Goal: Task Accomplishment & Management: Manage account settings

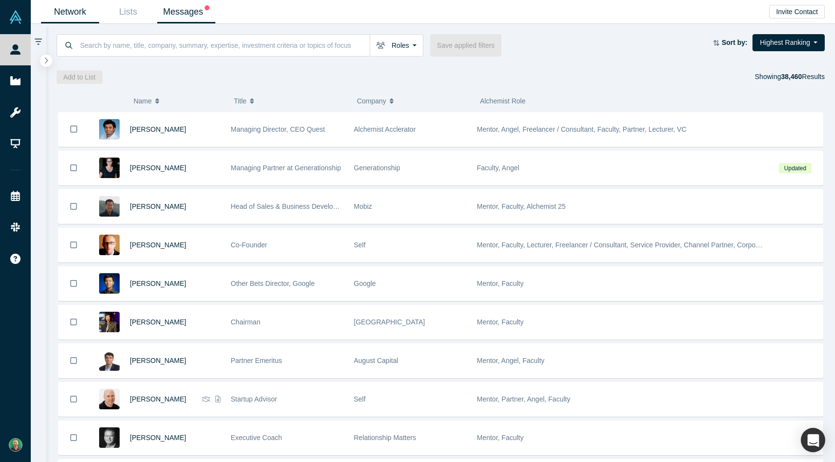
click at [199, 12] on link "Messages" at bounding box center [186, 11] width 58 height 23
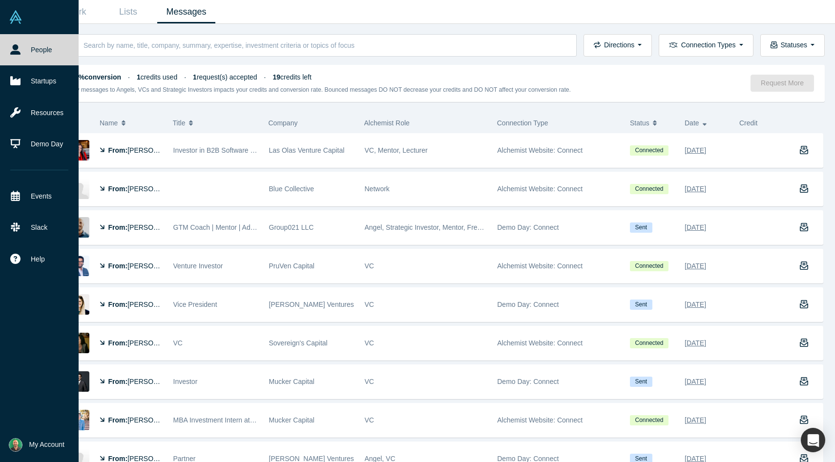
click at [41, 444] on span "My Account" at bounding box center [46, 445] width 35 height 10
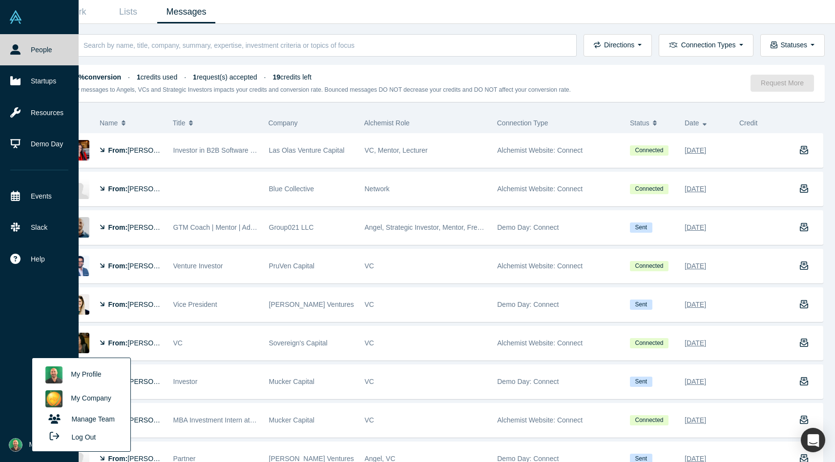
click at [75, 375] on link "My Profile" at bounding box center [81, 375] width 81 height 24
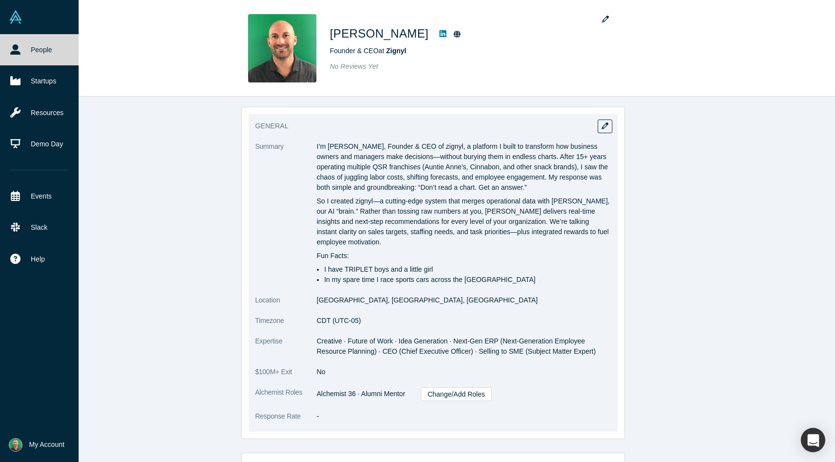
scroll to position [124, 0]
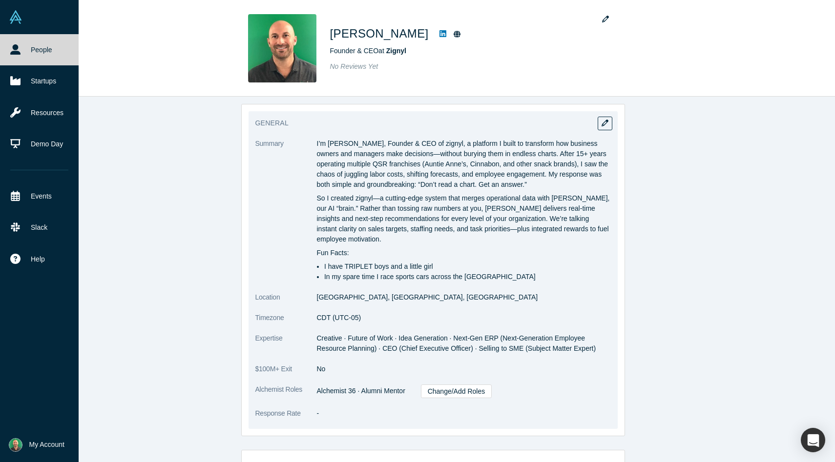
click at [316, 141] on dt "Summary" at bounding box center [286, 216] width 62 height 154
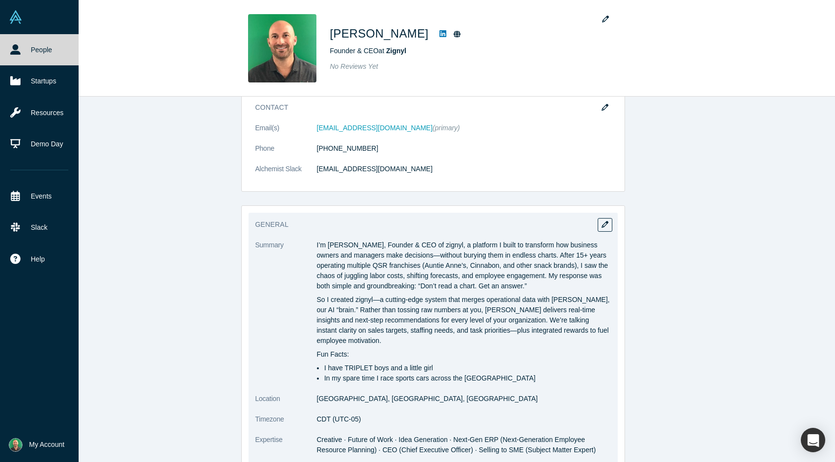
scroll to position [21, 0]
click at [607, 228] on icon "button" at bounding box center [605, 226] width 7 height 7
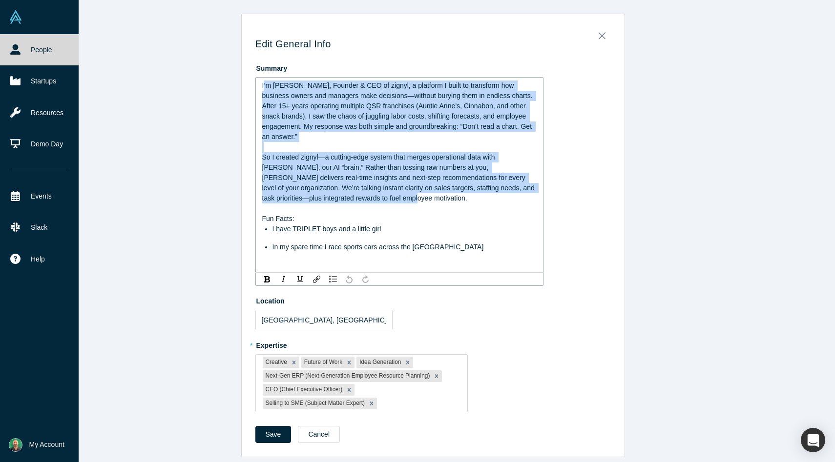
drag, startPoint x: 332, startPoint y: 197, endPoint x: 263, endPoint y: 89, distance: 128.0
click at [263, 89] on div "I’m [PERSON_NAME], Founder & CEO of zignyl, a platform I built to transform how…" at bounding box center [399, 175] width 275 height 189
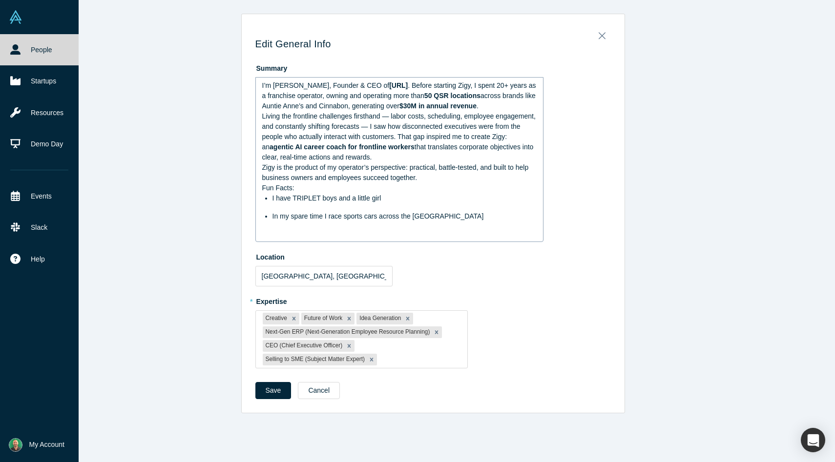
drag, startPoint x: 260, startPoint y: 86, endPoint x: 435, endPoint y: 189, distance: 202.9
click at [435, 189] on div "I’m [PERSON_NAME], Founder & CEO of [URL] . Before starting Zigy, I spent 20+ y…" at bounding box center [399, 159] width 288 height 165
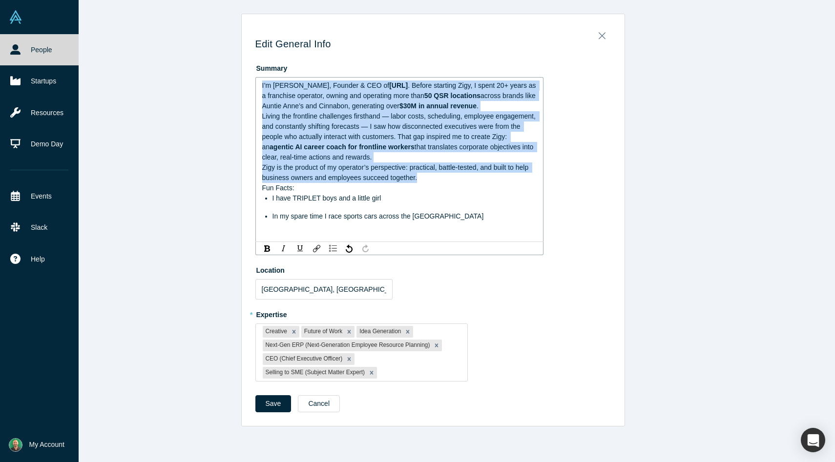
drag, startPoint x: 427, startPoint y: 174, endPoint x: 268, endPoint y: 71, distance: 189.6
click at [268, 71] on div "Summary I’m [PERSON_NAME], Founder & CEO of [URL] . Before starting Zigy, I spe…" at bounding box center [432, 157] width 355 height 195
click at [264, 250] on img "rdw-inline-control" at bounding box center [267, 249] width 6 height 6
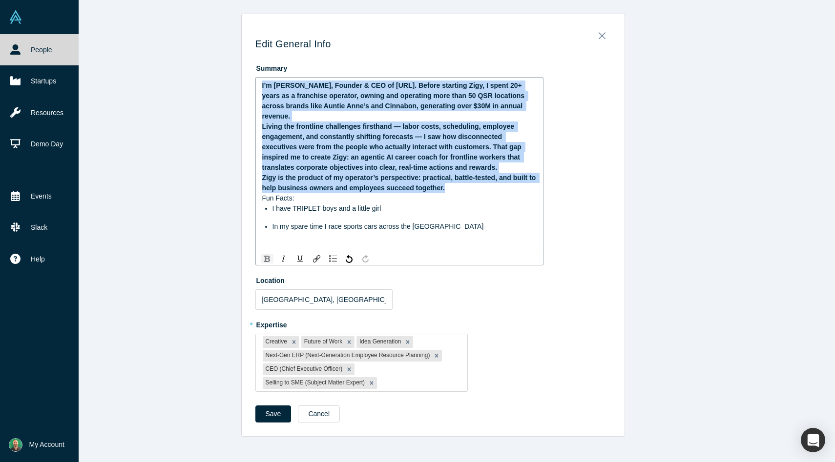
click at [264, 256] on img "rdw-inline-control" at bounding box center [267, 259] width 6 height 6
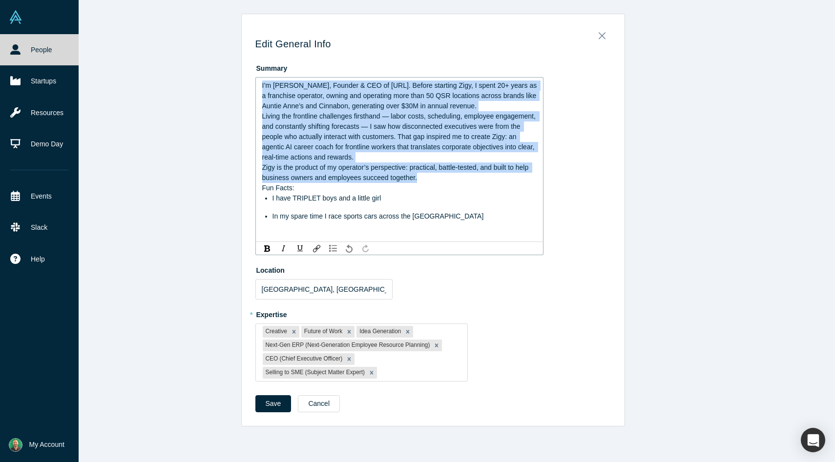
click at [347, 249] on img "rdw-history-control" at bounding box center [349, 249] width 7 height 8
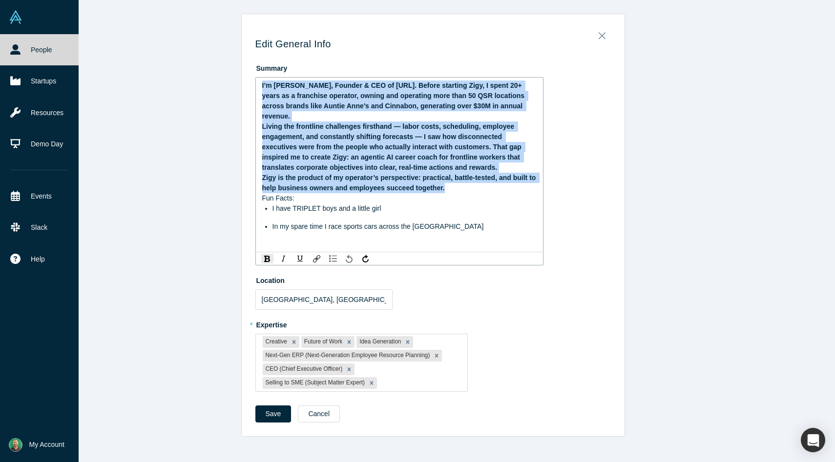
click at [347, 255] on img "rdw-history-control" at bounding box center [349, 259] width 7 height 8
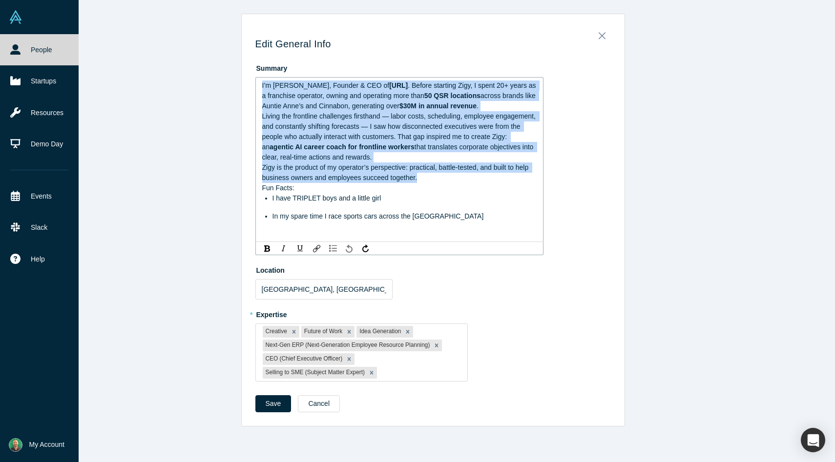
click at [349, 250] on img "rdw-history-control" at bounding box center [349, 249] width 7 height 8
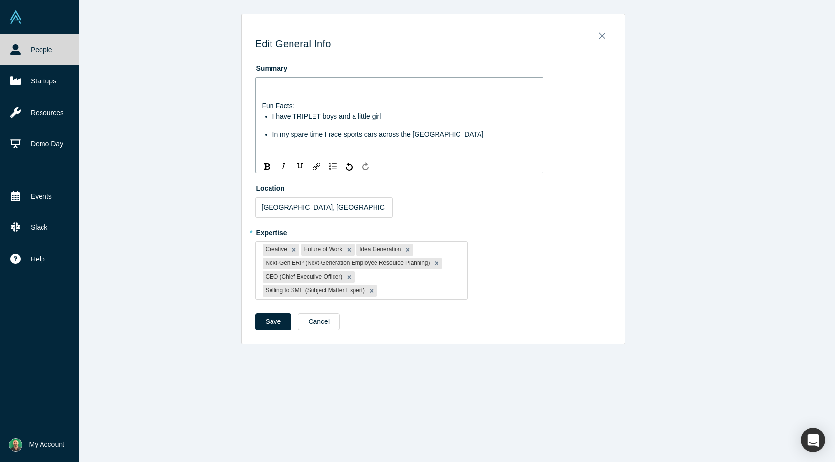
click at [363, 165] on img "rdw-history-control" at bounding box center [365, 167] width 6 height 8
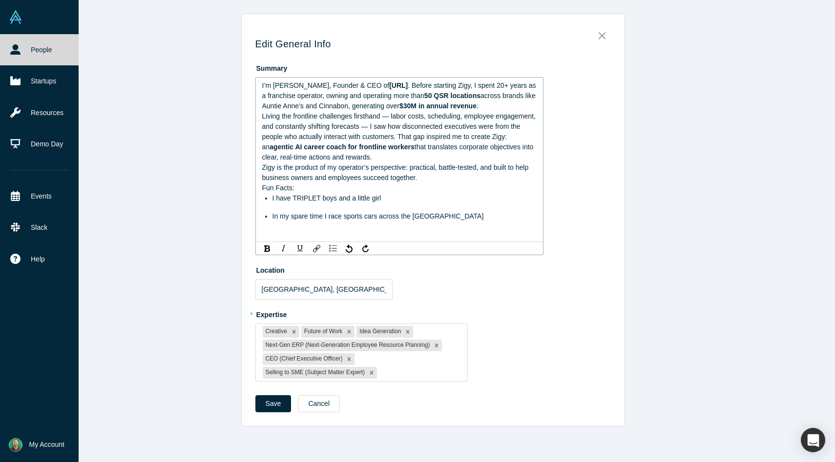
click at [419, 108] on span "$30M in annual revenue" at bounding box center [437, 106] width 77 height 8
click at [430, 96] on span "50 QSR locations" at bounding box center [452, 96] width 56 height 8
drag, startPoint x: 363, startPoint y: 106, endPoint x: 261, endPoint y: 108, distance: 101.6
click at [262, 108] on span "across brands like Auntie Anne’s and Cinnabon, generating over" at bounding box center [396, 101] width 268 height 18
click at [357, 106] on span "across brands like Auntie Anne’s and Cinnabon, generating over" at bounding box center [396, 101] width 268 height 18
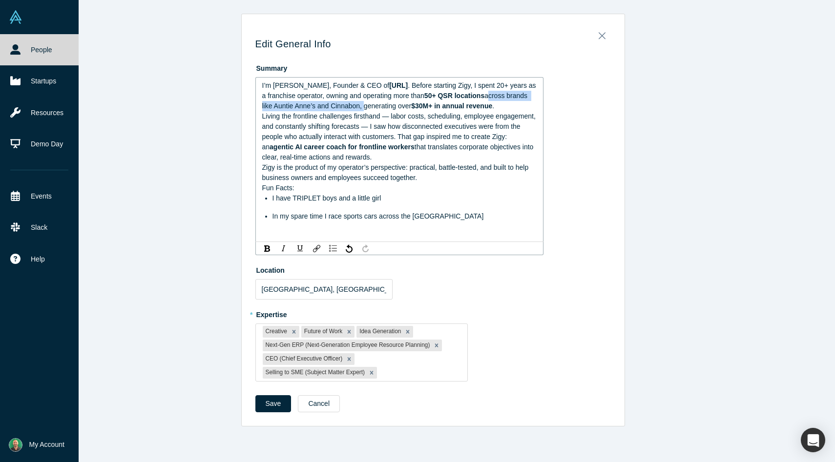
drag, startPoint x: 363, startPoint y: 106, endPoint x: 483, endPoint y: 95, distance: 121.2
click at [483, 95] on span "across brands like Auntie Anne’s and Cinnabon, generating over" at bounding box center [396, 101] width 268 height 18
click at [390, 117] on span "Living the frontline challenges firsthand — labor costs, scheduling, employee e…" at bounding box center [399, 131] width 275 height 39
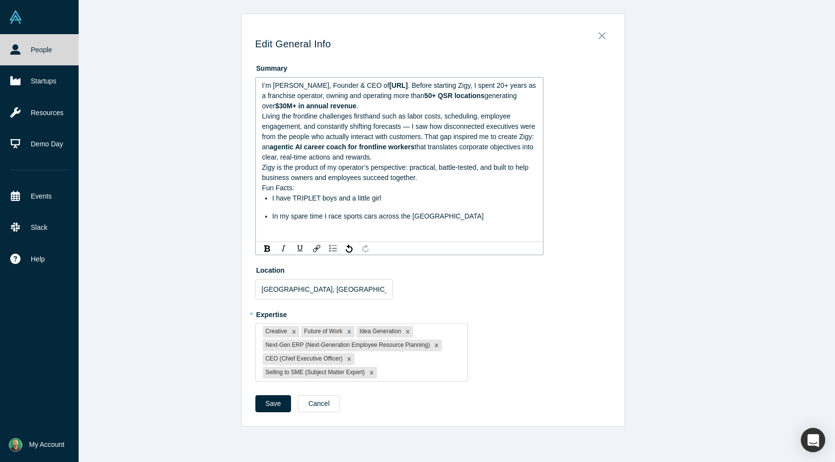
click at [412, 125] on span "Living the frontline challenges firsthand such as labor costs, scheduling, empl…" at bounding box center [399, 131] width 275 height 39
click at [427, 137] on span "Living the frontline challenges firsthand such as labor costs, scheduling, empl…" at bounding box center [399, 131] width 274 height 39
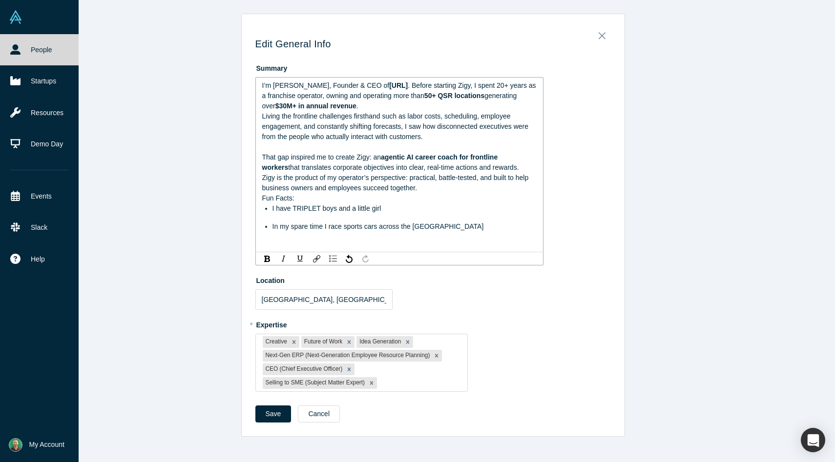
click at [500, 167] on div "Living the frontline challenges firsthand such as labor costs, scheduling, empl…" at bounding box center [399, 142] width 275 height 62
click at [421, 193] on div "Zigy is the product of my operator’s perspective: practical, battle-tested, and…" at bounding box center [399, 183] width 275 height 21
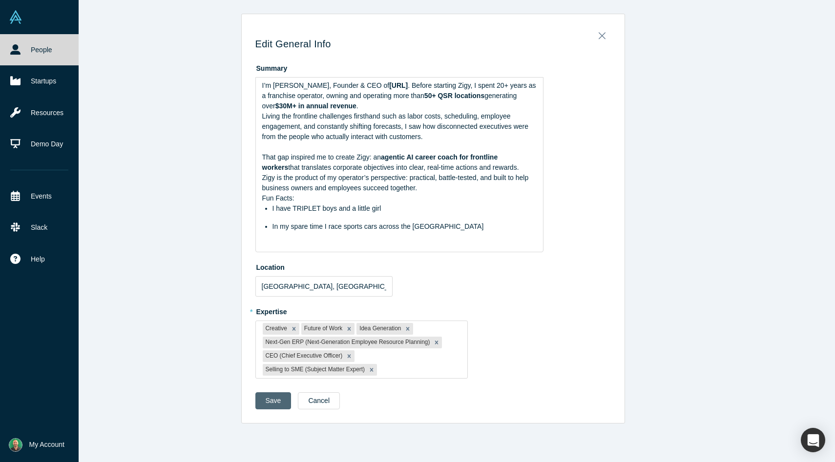
click at [273, 417] on div "Save Cancel" at bounding box center [432, 405] width 355 height 24
click at [273, 410] on button "Save" at bounding box center [273, 401] width 36 height 17
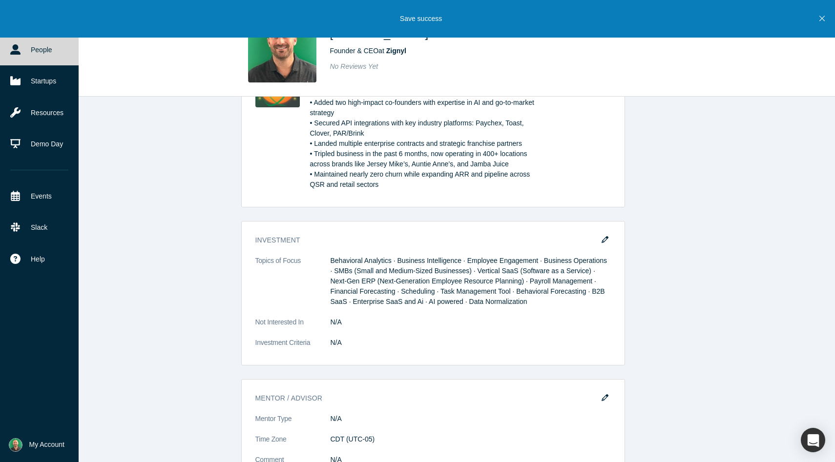
scroll to position [641, 0]
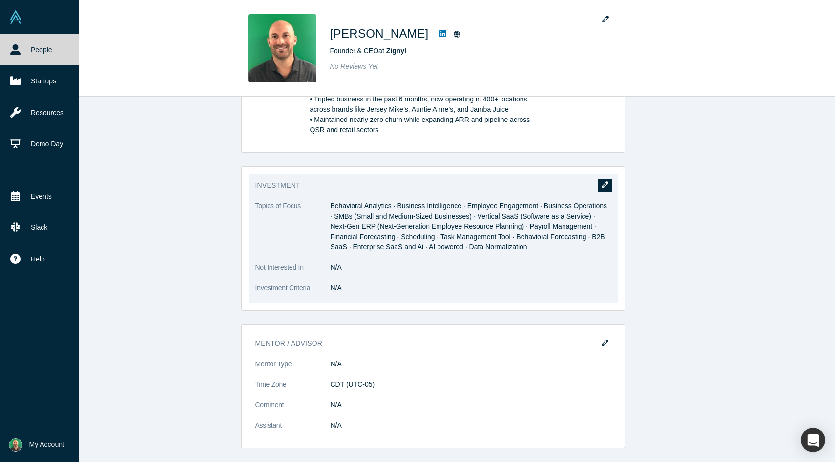
click at [604, 183] on icon "button" at bounding box center [605, 185] width 7 height 7
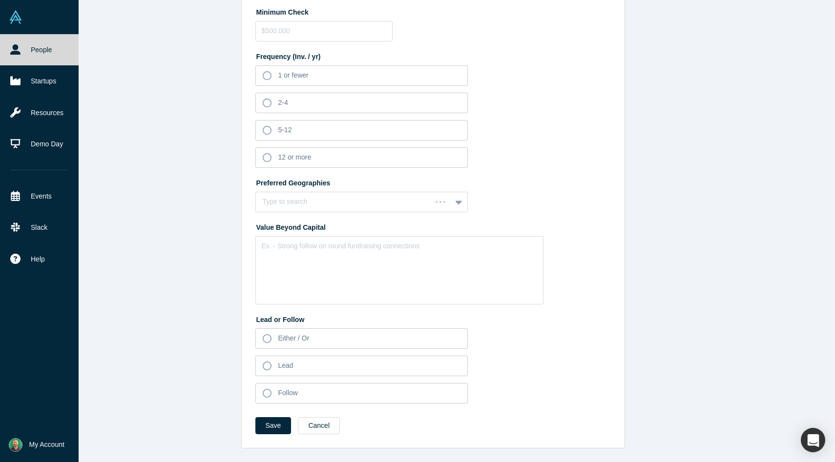
scroll to position [0, 0]
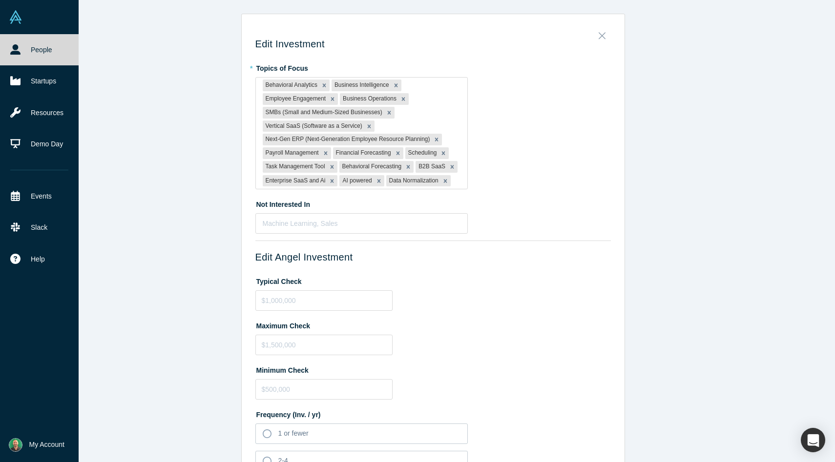
click at [600, 37] on icon "Close" at bounding box center [602, 35] width 7 height 11
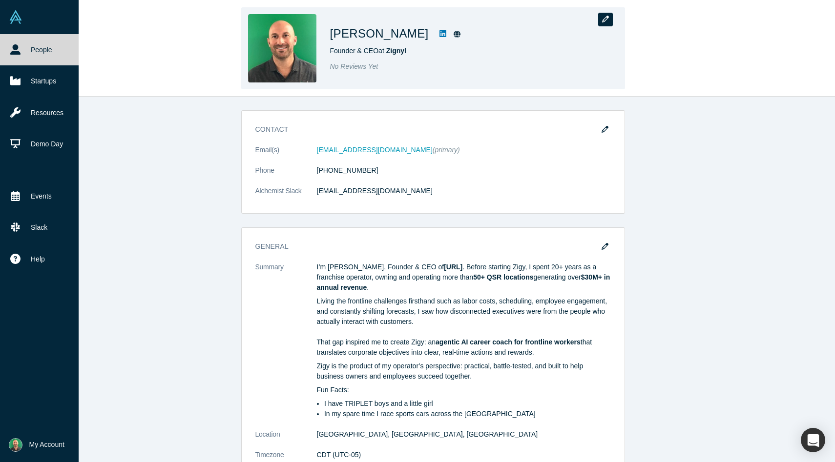
click at [604, 23] on button "button" at bounding box center [605, 20] width 15 height 14
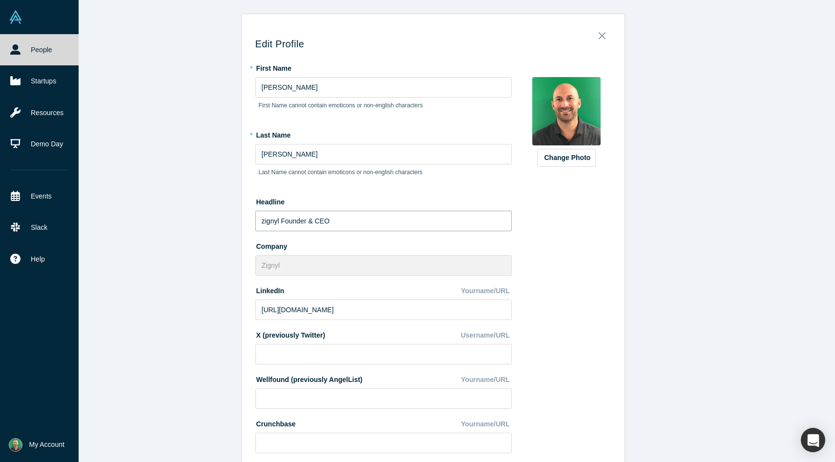
click at [277, 222] on input "zignyl Founder & CEO" at bounding box center [383, 221] width 256 height 21
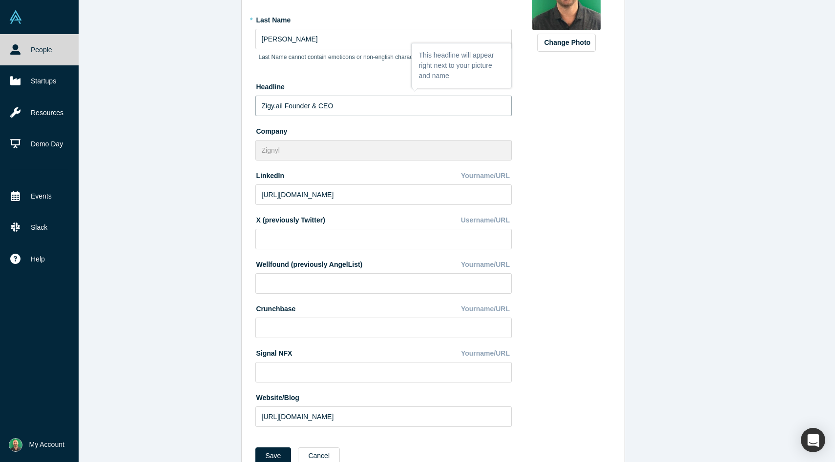
scroll to position [146, 0]
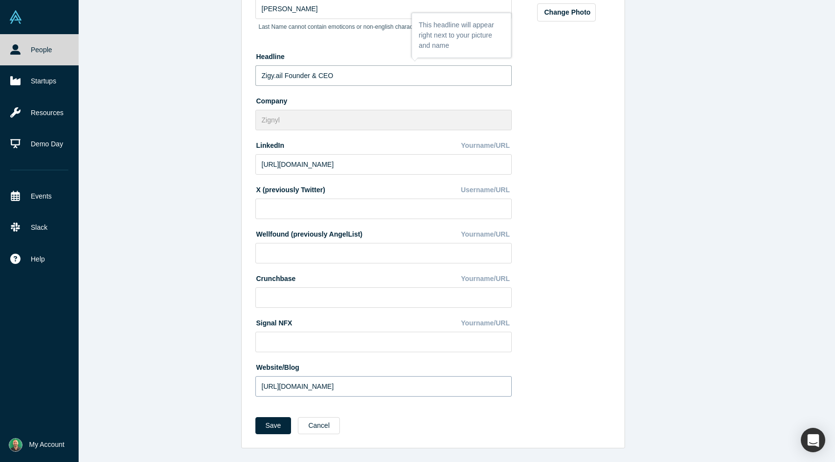
type input "Zigy.ail Founder & CEO"
click at [316, 386] on input "[URL][DOMAIN_NAME]" at bounding box center [383, 386] width 256 height 21
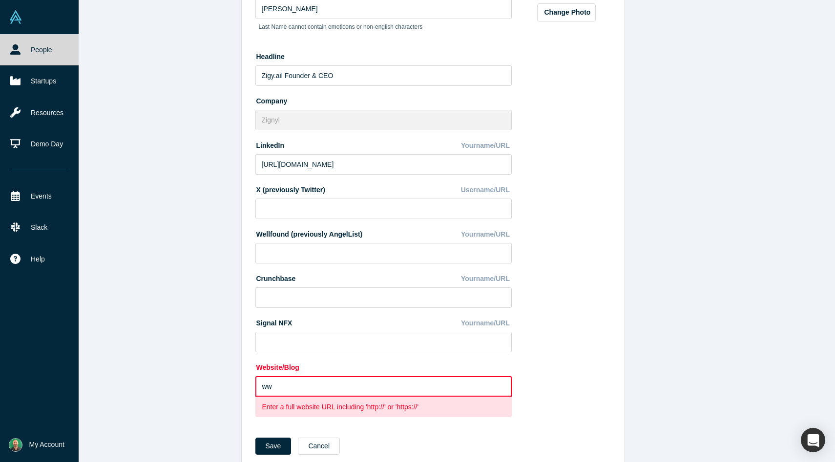
type input "w"
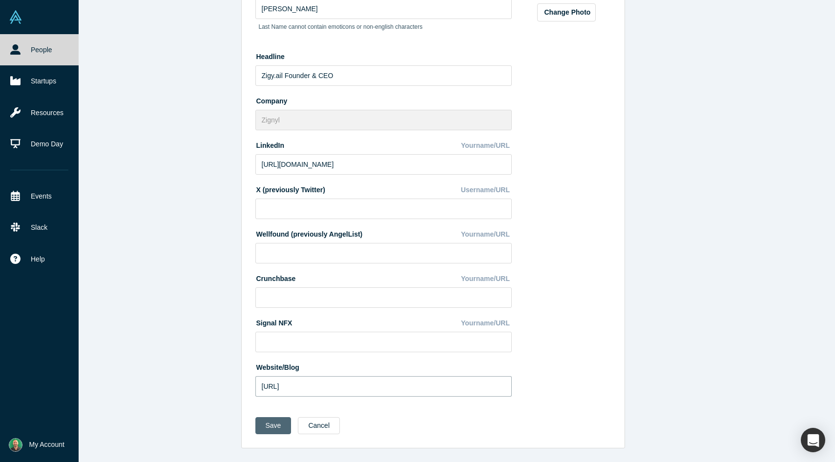
type input "[URL]"
click at [269, 427] on button "Save" at bounding box center [273, 425] width 36 height 17
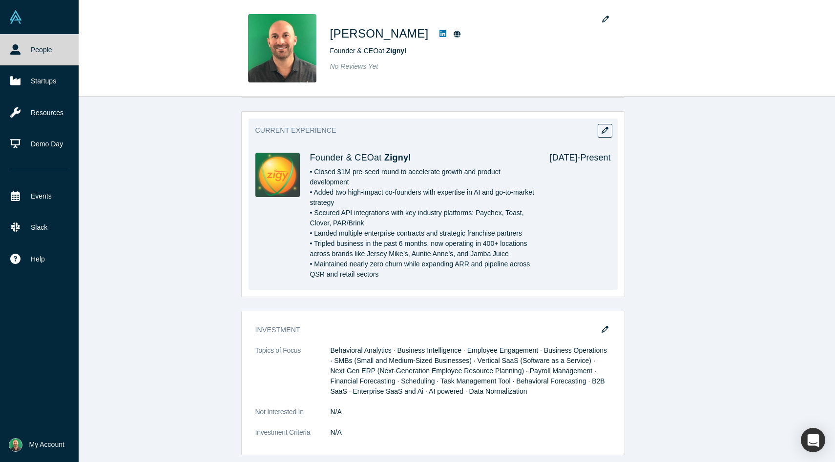
scroll to position [475, 0]
click at [602, 128] on icon "button" at bounding box center [605, 131] width 7 height 7
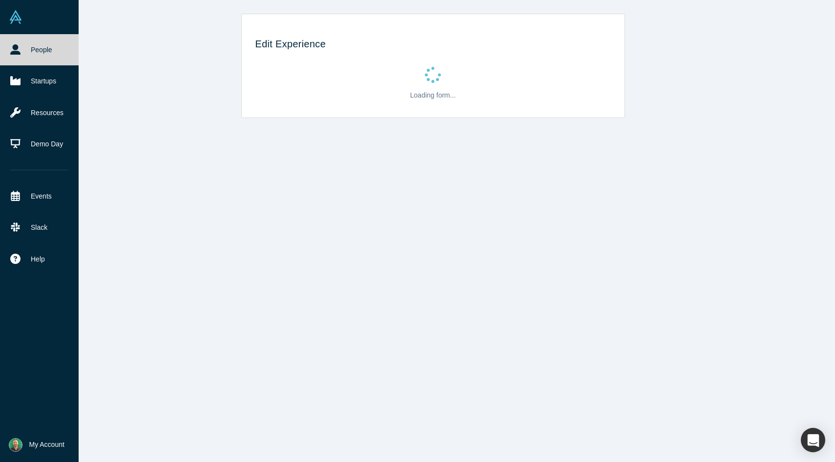
scroll to position [0, 0]
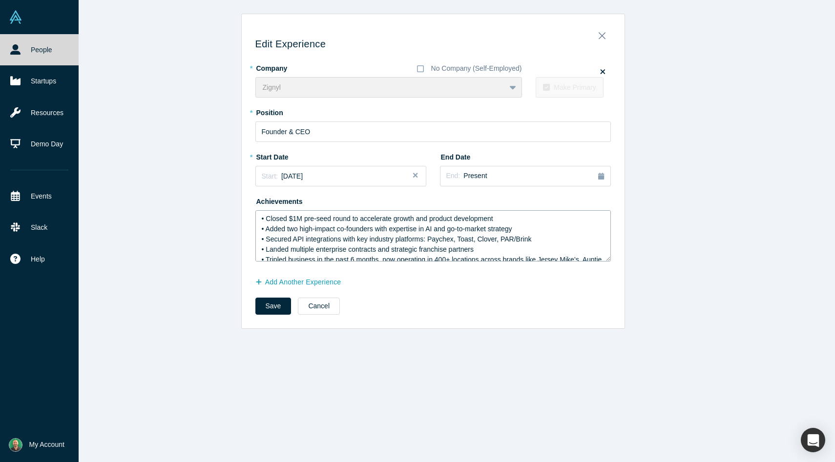
click at [303, 219] on textarea "• Closed $1M pre-seed round to accelerate growth and product development • Adde…" at bounding box center [432, 235] width 355 height 51
click at [297, 215] on textarea "- Closed $1 pre-seed round to accelerate growth and product development - Added…" at bounding box center [432, 235] width 355 height 51
type textarea "- Closed $750K pre-seed round to accelerate growth and product development - Ad…"
click at [273, 309] on button "Save" at bounding box center [273, 306] width 36 height 17
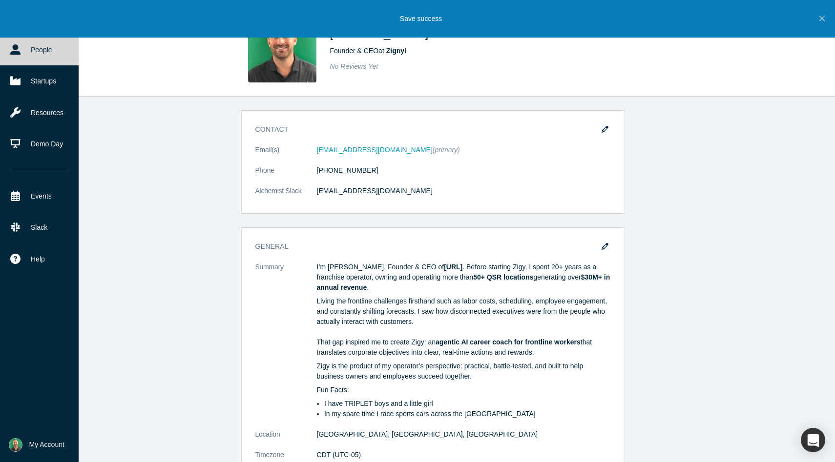
click at [820, 18] on icon "Close" at bounding box center [821, 18] width 5 height 5
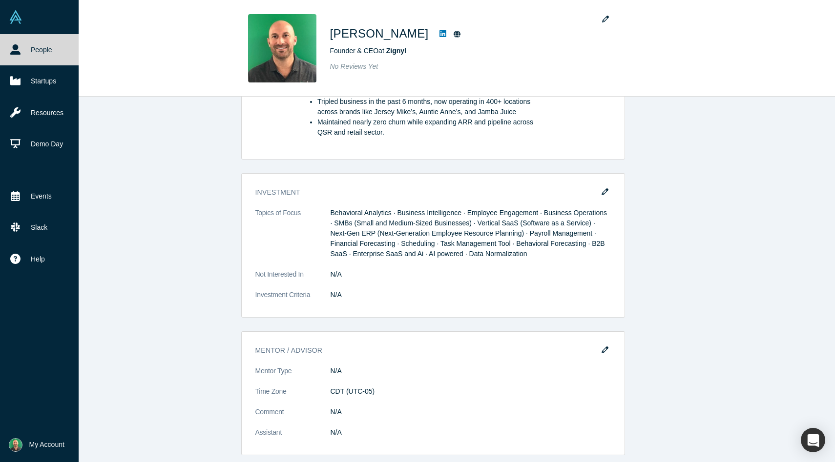
scroll to position [646, 0]
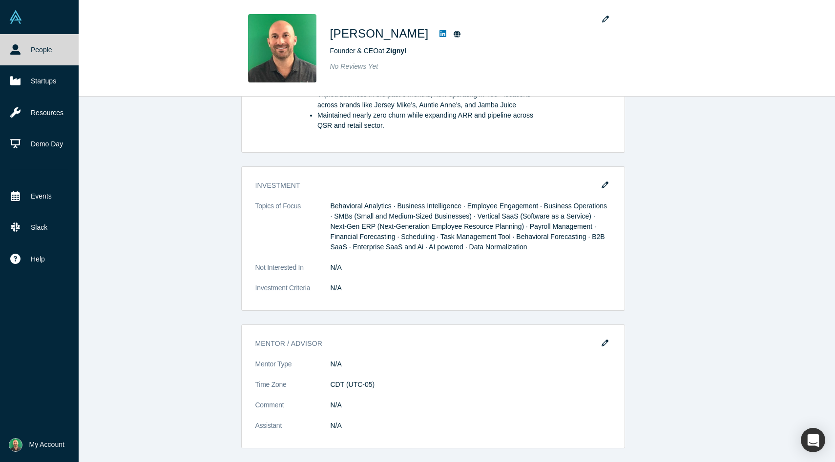
click at [48, 446] on span "My Account" at bounding box center [46, 445] width 35 height 10
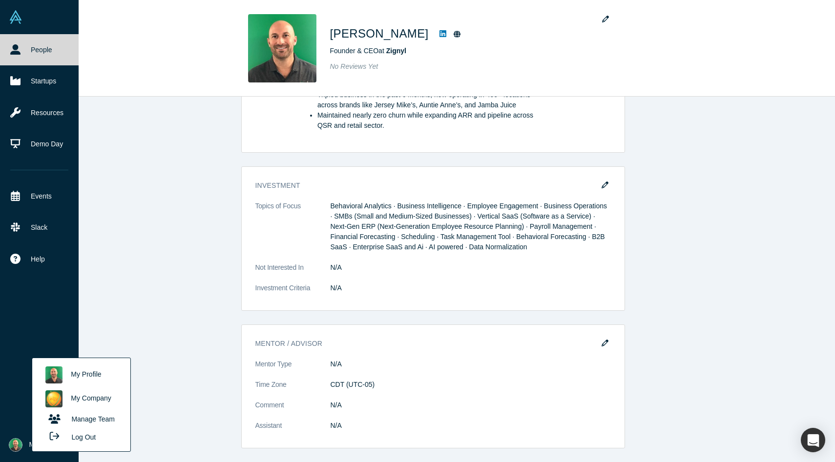
click at [82, 397] on link "My Company" at bounding box center [81, 399] width 81 height 24
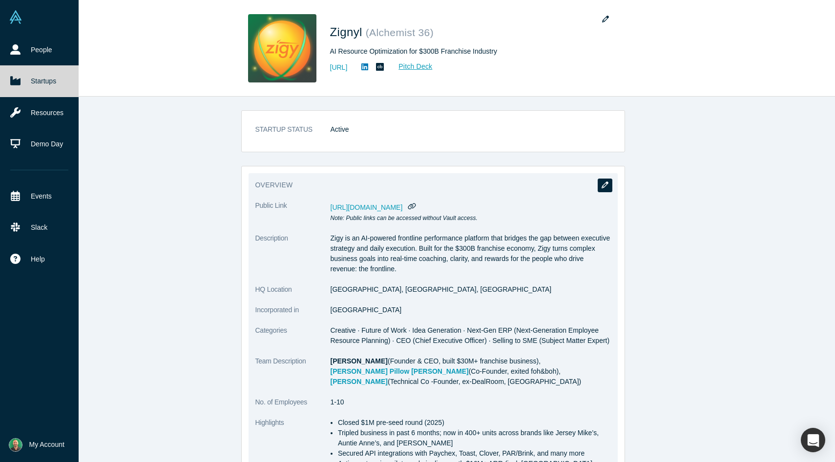
click at [604, 184] on icon "button" at bounding box center [605, 185] width 7 height 7
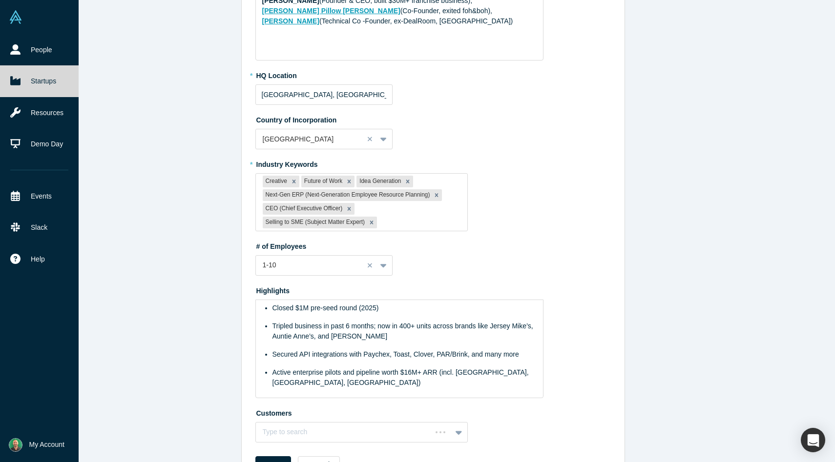
scroll to position [238, 0]
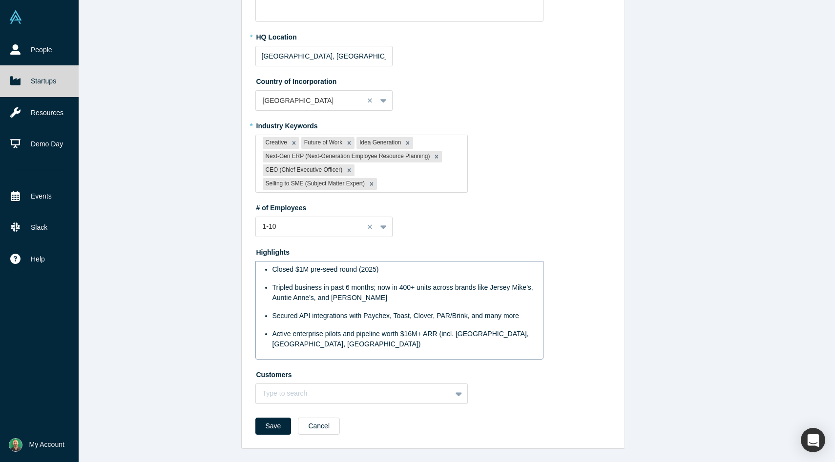
click at [306, 271] on span "Closed $1M pre-seed round (2025)" at bounding box center [325, 270] width 106 height 8
click at [277, 426] on button "Save" at bounding box center [273, 426] width 36 height 17
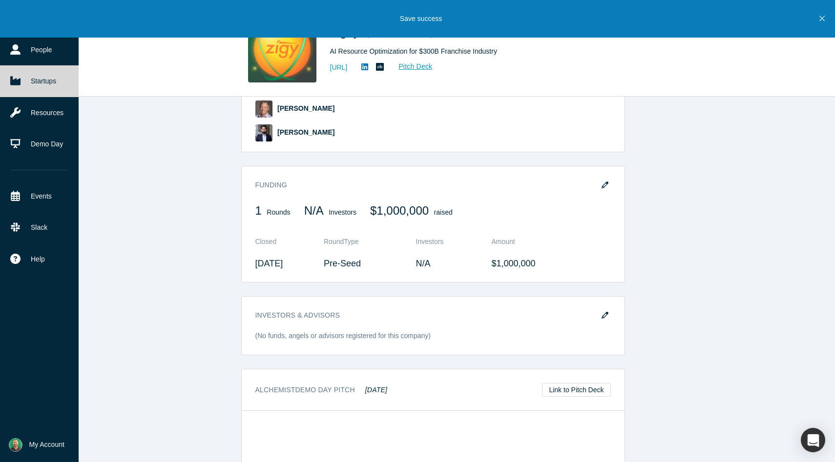
scroll to position [570, 0]
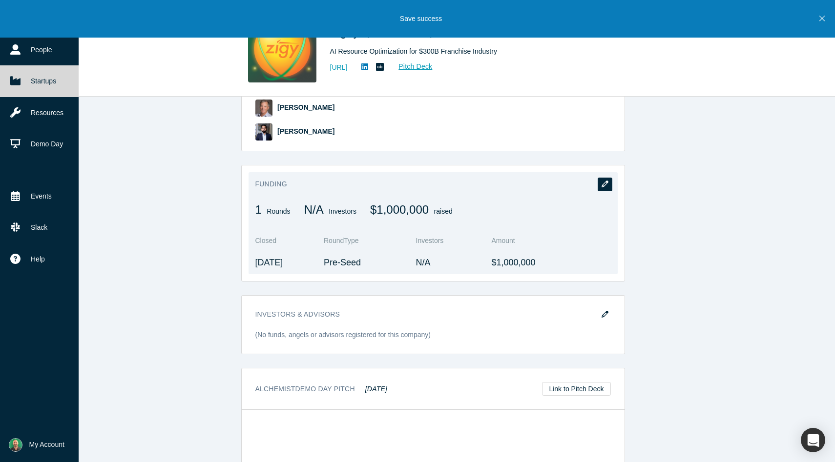
click at [599, 178] on button "button" at bounding box center [605, 185] width 15 height 14
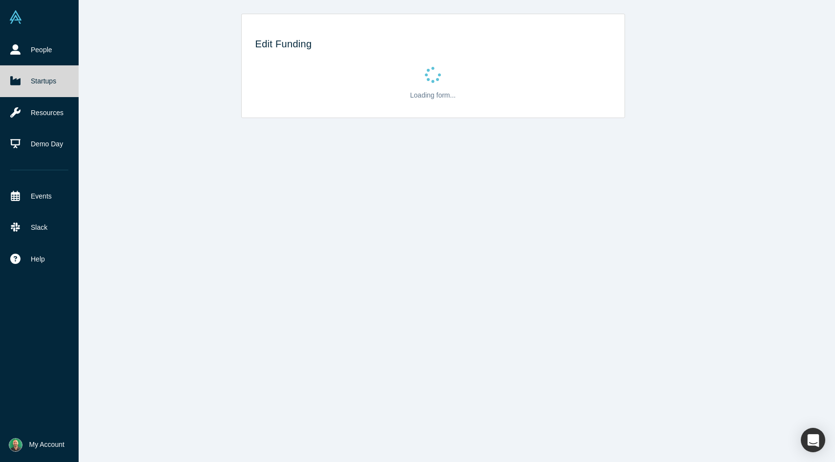
scroll to position [0, 0]
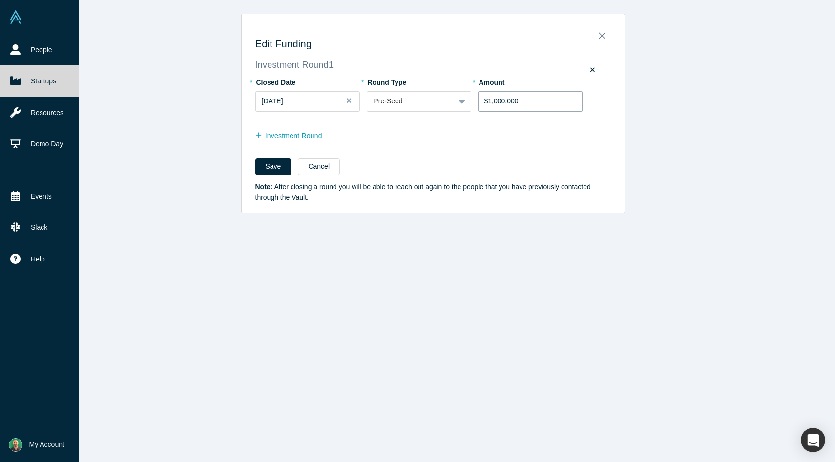
click at [520, 101] on input "$1,000,000" at bounding box center [530, 101] width 104 height 21
type input "$750,000"
click at [274, 165] on button "Save" at bounding box center [273, 166] width 36 height 17
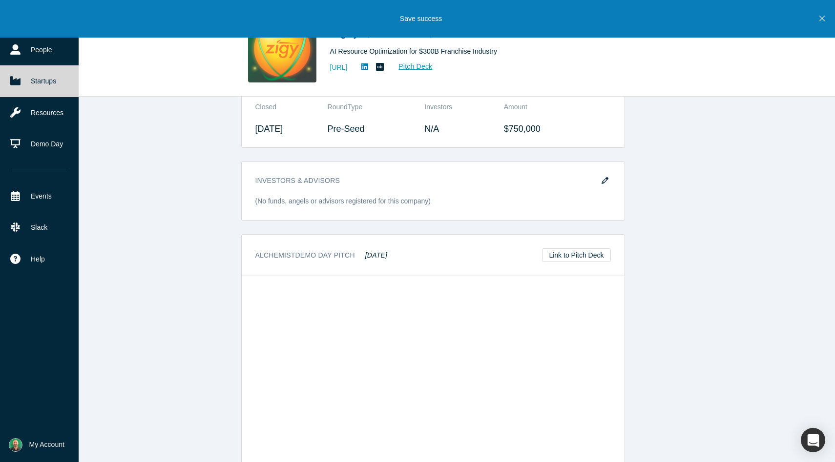
scroll to position [697, 0]
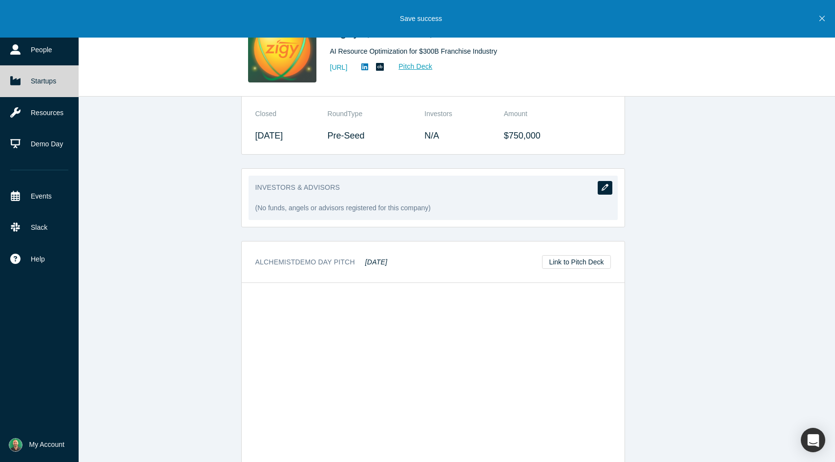
click at [612, 181] on button "button" at bounding box center [605, 188] width 15 height 14
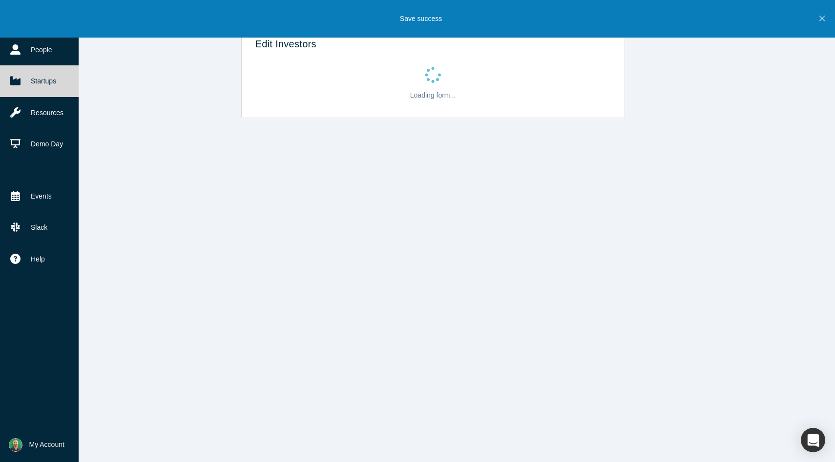
scroll to position [0, 0]
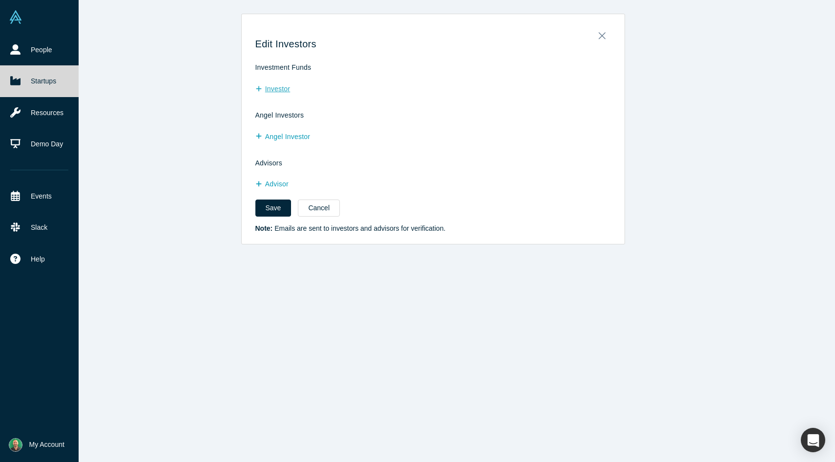
click at [286, 87] on button "Investor" at bounding box center [277, 89] width 45 height 17
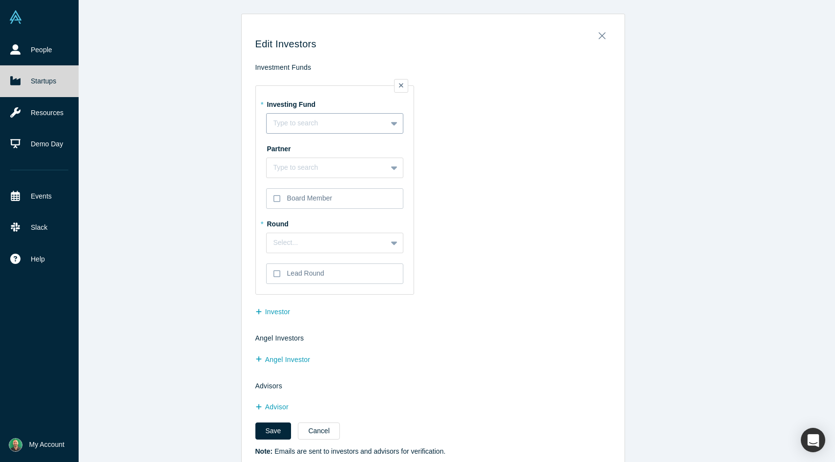
click at [302, 123] on div at bounding box center [326, 123] width 106 height 12
type input "Mucker"
click at [310, 181] on div "Mucker Capital" at bounding box center [334, 184] width 137 height 18
click at [317, 176] on div "Type to search" at bounding box center [334, 168] width 137 height 21
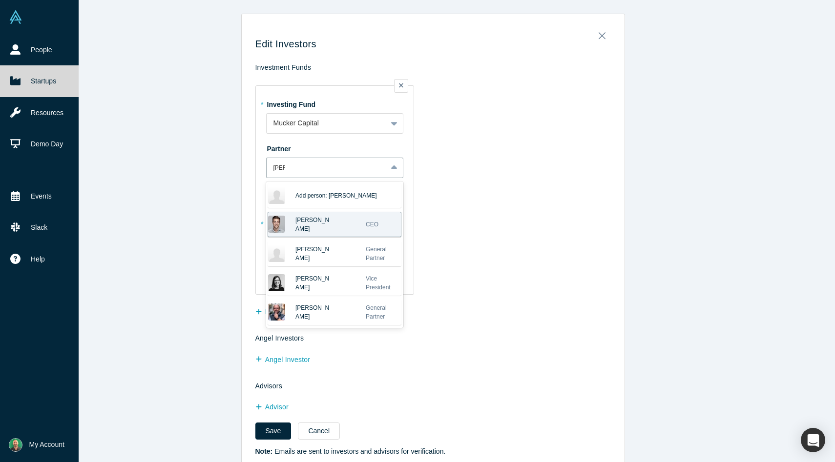
type input "[PERSON_NAME]"
click at [528, 176] on td "* Investing Fund Mucker Capital To pick up a draggable item, press the space ba…" at bounding box center [432, 186] width 355 height 223
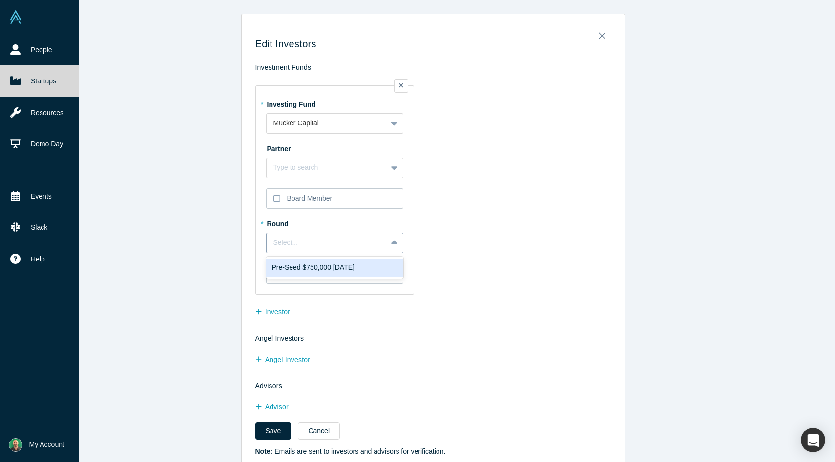
click at [327, 243] on div "Select..." at bounding box center [326, 243] width 106 height 10
click at [333, 274] on div "Pre-Seed $750,000 [DATE]" at bounding box center [334, 268] width 137 height 18
click at [273, 313] on button "Investor" at bounding box center [277, 312] width 45 height 17
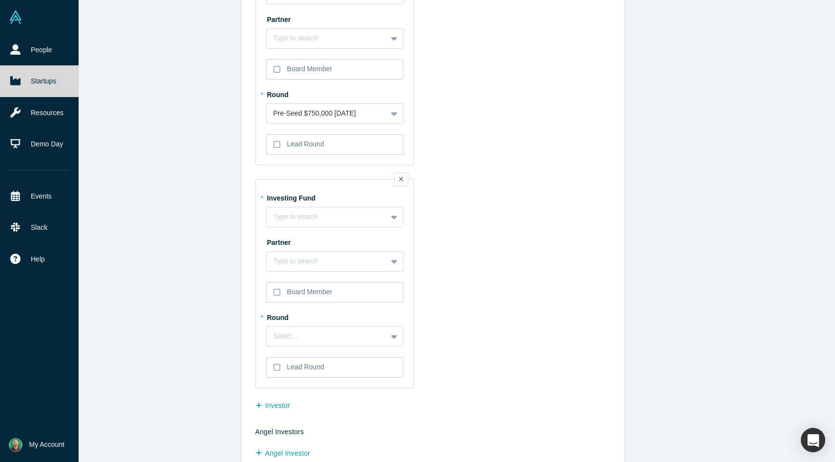
scroll to position [133, 0]
click at [313, 212] on div at bounding box center [326, 214] width 106 height 12
type input "l"
type input "LaunchTN"
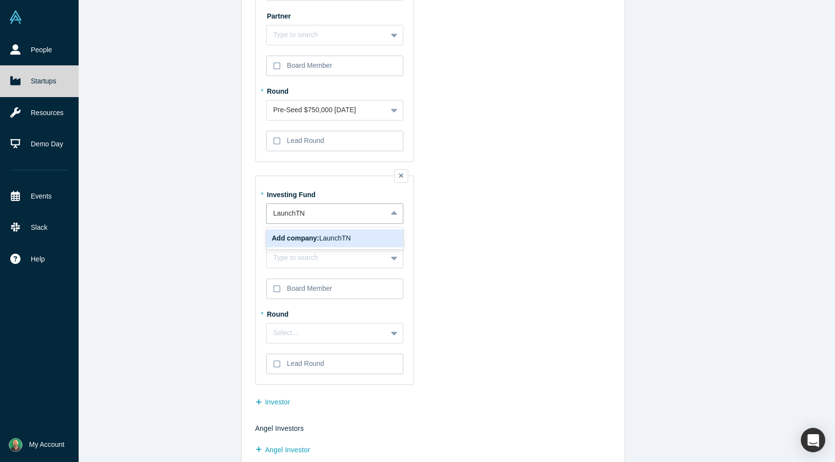
click at [324, 238] on span "Add company: LaunchTN" at bounding box center [311, 238] width 79 height 8
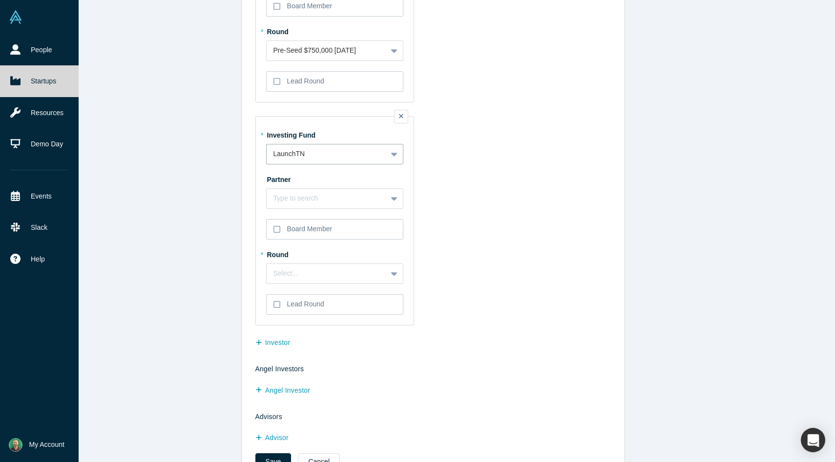
scroll to position [195, 0]
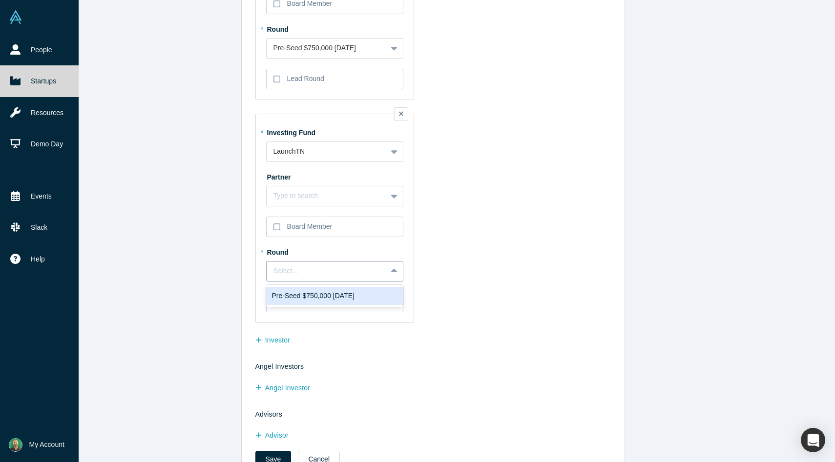
click at [381, 280] on div "Select..." at bounding box center [334, 271] width 137 height 21
click at [374, 297] on div "Pre-Seed $750,000 [DATE]" at bounding box center [334, 296] width 125 height 10
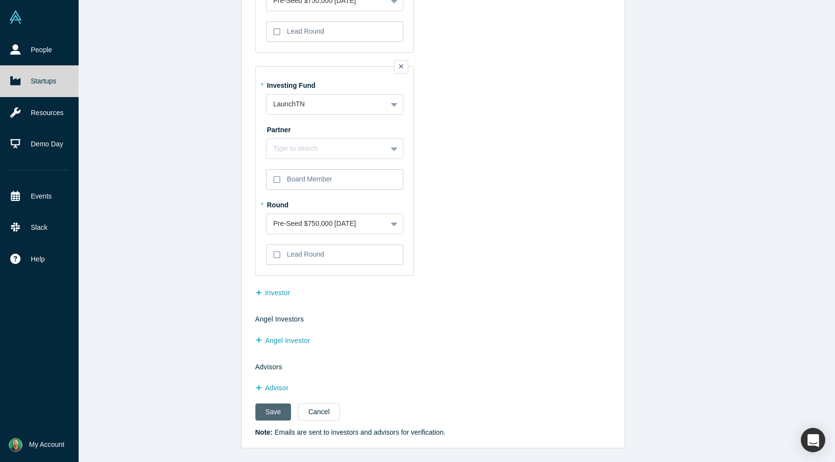
click at [270, 412] on button "Save" at bounding box center [273, 412] width 36 height 17
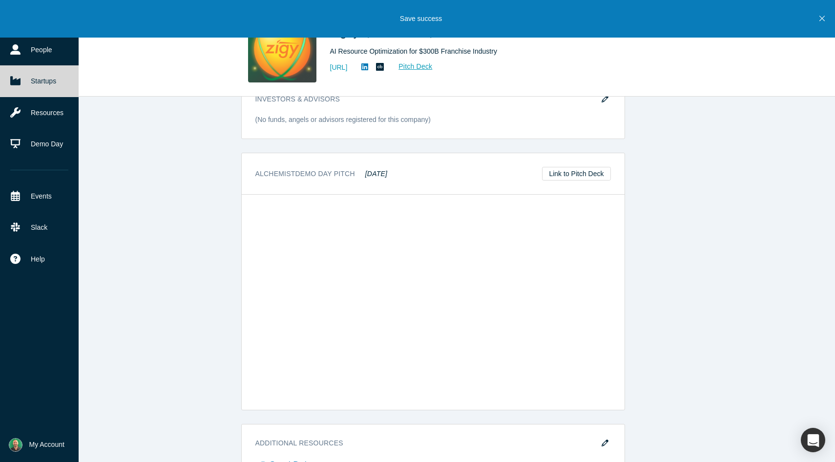
scroll to position [819, 0]
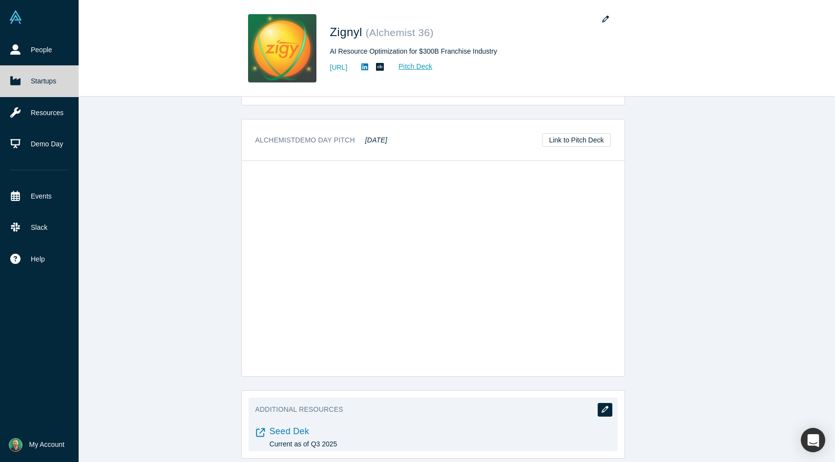
click at [601, 403] on button "button" at bounding box center [605, 410] width 15 height 14
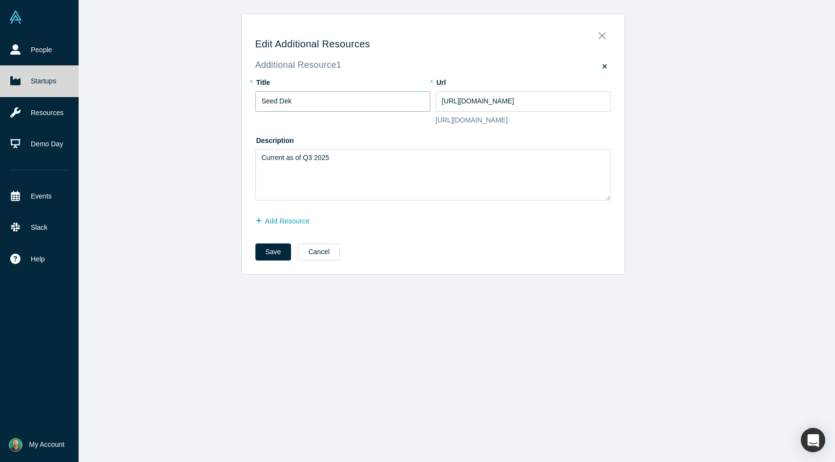
click at [359, 104] on input "Seed Dek" at bounding box center [342, 101] width 175 height 21
type input "Investor Deck"
click at [312, 168] on textarea "Current as of Q3 2025" at bounding box center [432, 174] width 355 height 51
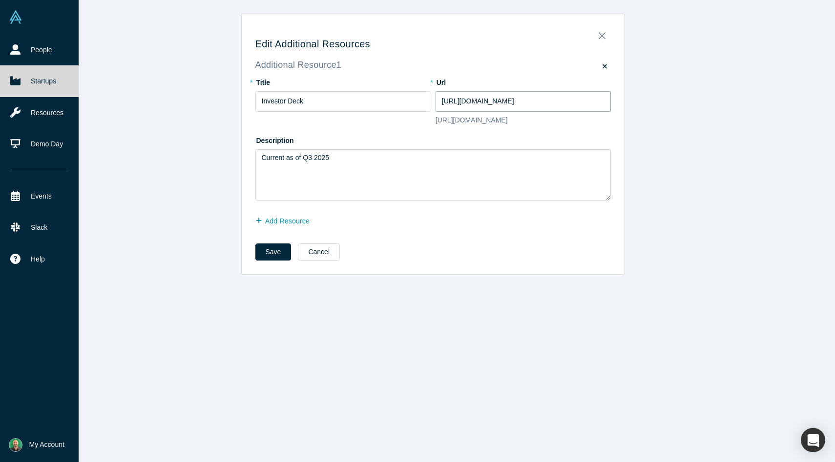
click at [490, 99] on input "[URL][DOMAIN_NAME]" at bounding box center [523, 101] width 175 height 21
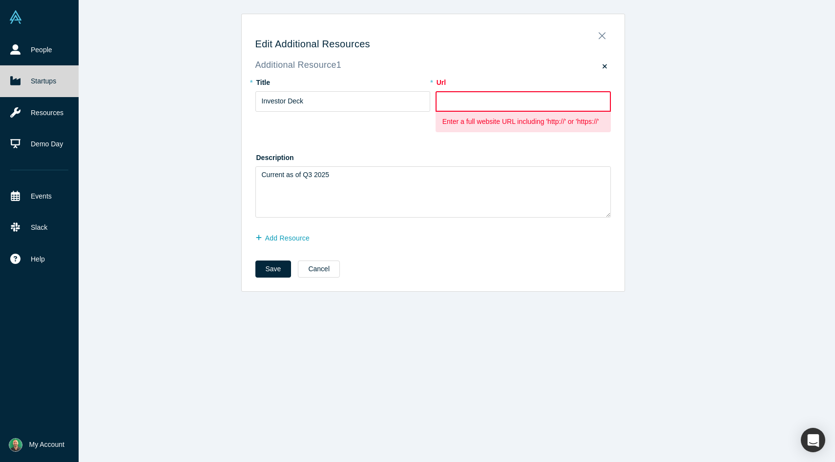
paste input "[URL][DOMAIN_NAME]"
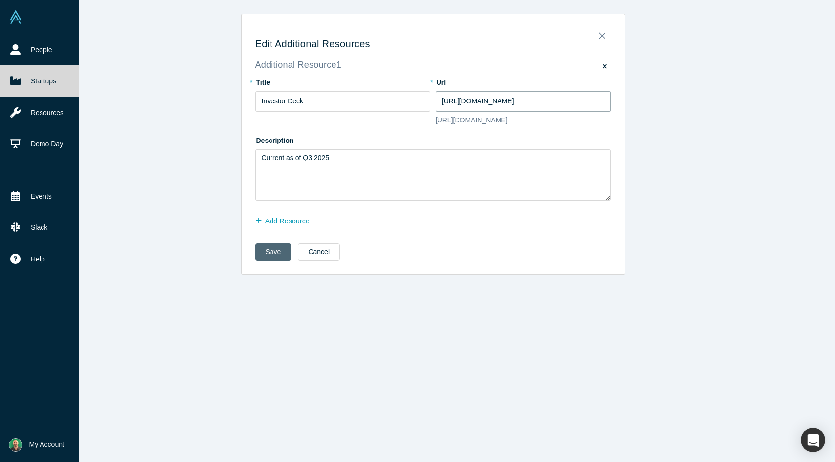
type input "[URL][DOMAIN_NAME]"
click at [280, 261] on button "Save" at bounding box center [273, 252] width 36 height 17
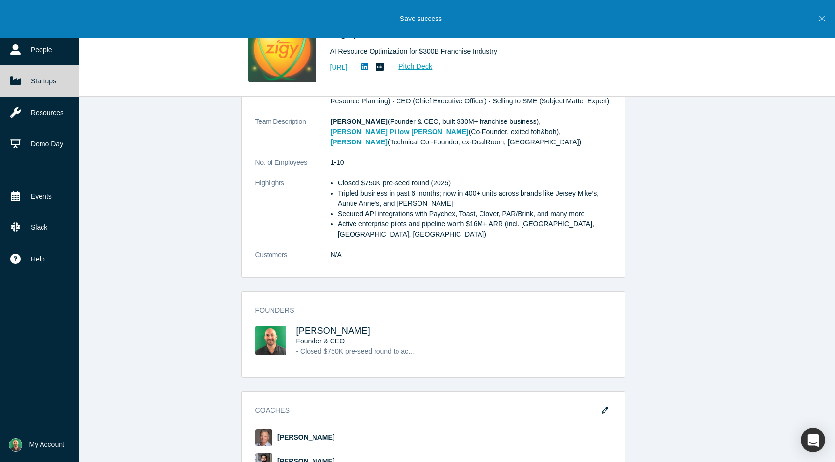
scroll to position [0, 0]
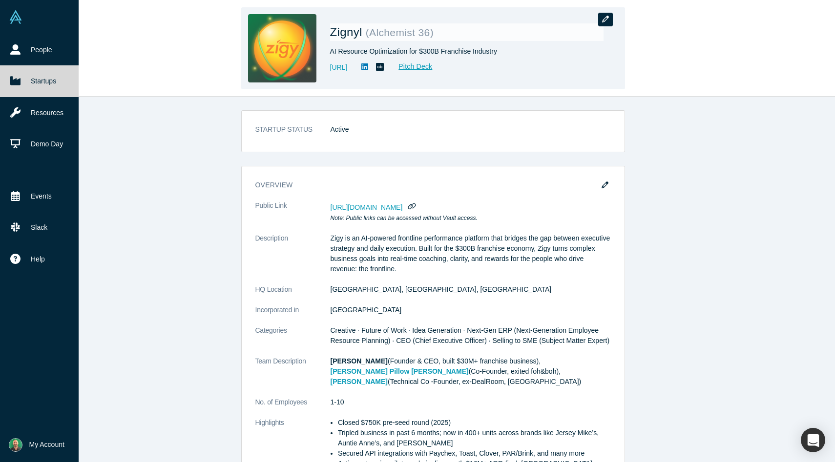
click at [602, 20] on icon "button" at bounding box center [605, 19] width 7 height 7
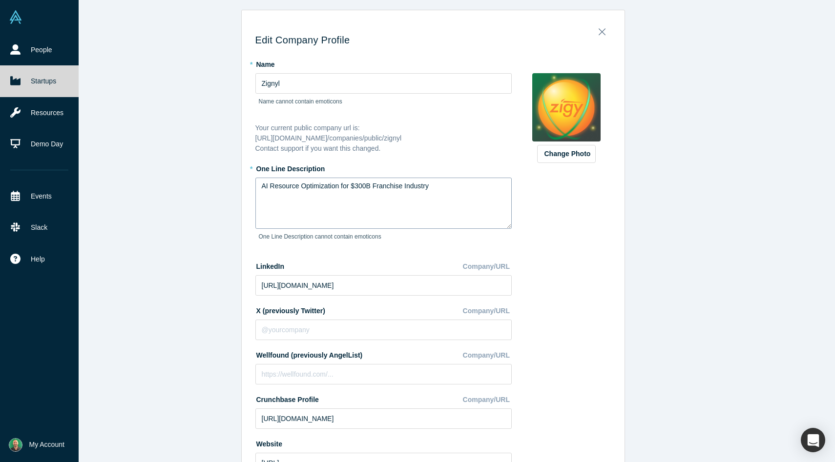
scroll to position [3, 0]
click at [391, 187] on textarea "AI Resource Optimization for $300B Franchise Industry" at bounding box center [383, 203] width 256 height 51
type textarea "Bridging the gap"
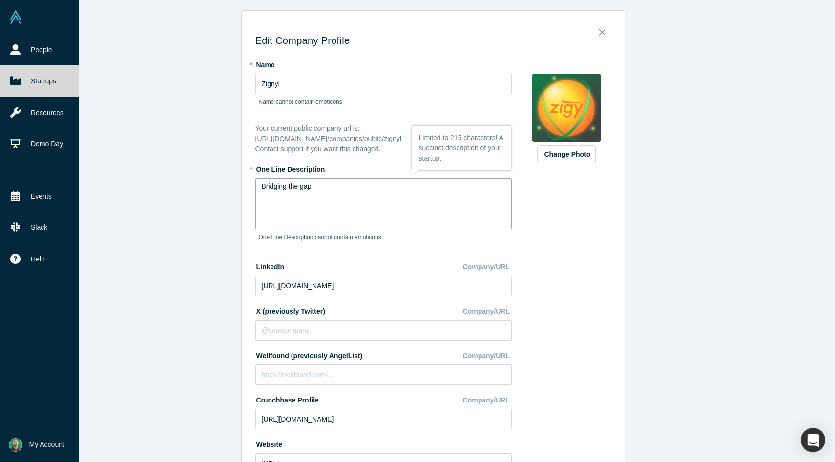
click at [331, 190] on textarea "Bridging the gap" at bounding box center [383, 203] width 256 height 51
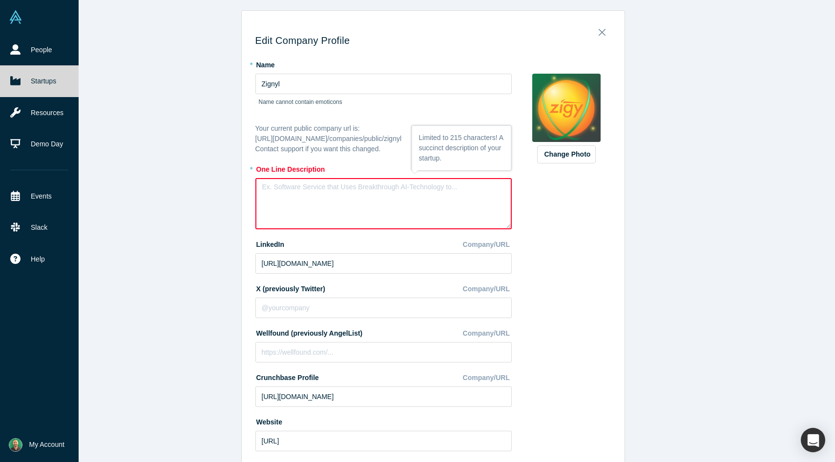
paste textarea "Zigy is an AI-powered platform that transforms corporate initiatives to clear g…"
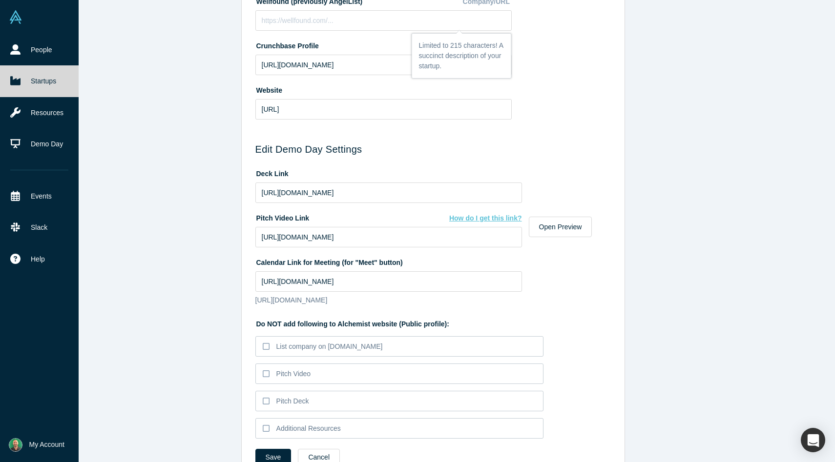
scroll to position [400, 0]
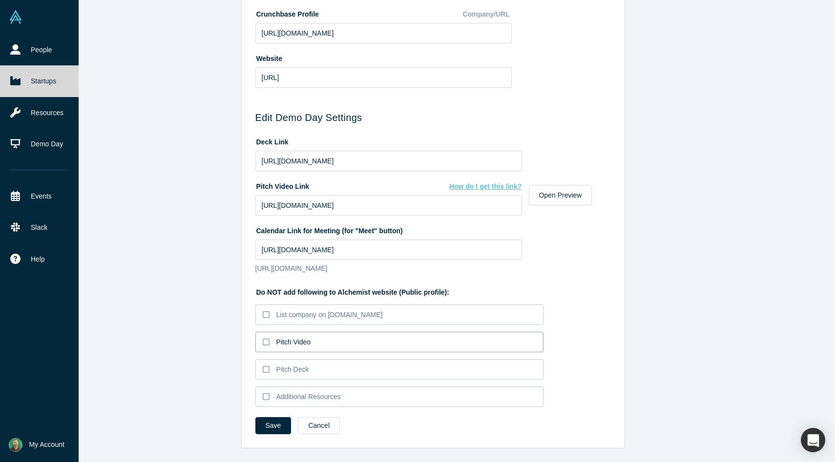
type textarea "Zigy is an AI-powered platform that transforms corporate initiatives to clear g…"
click at [265, 343] on icon at bounding box center [266, 342] width 7 height 8
click at [0, 0] on input "Pitch Video" at bounding box center [0, 0] width 0 height 0
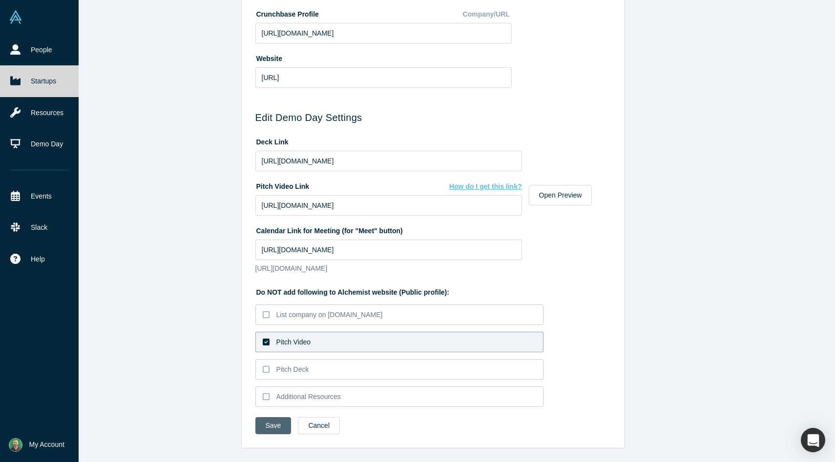
click at [275, 429] on button "Save" at bounding box center [273, 425] width 36 height 17
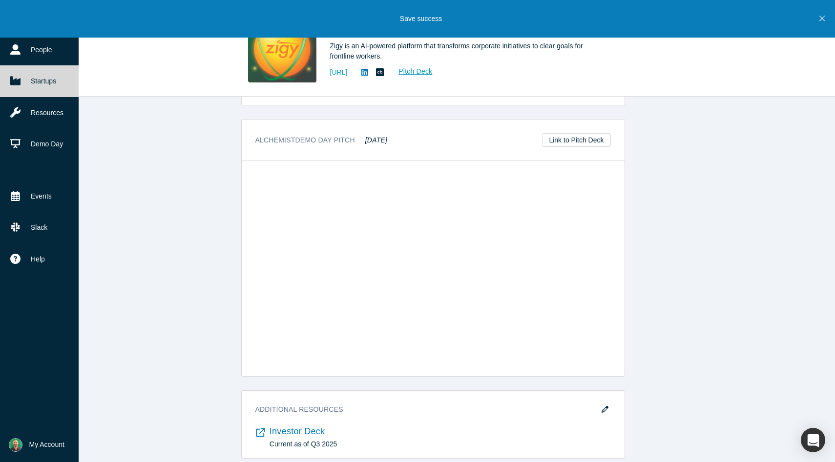
scroll to position [0, 0]
